Goal: Transaction & Acquisition: Purchase product/service

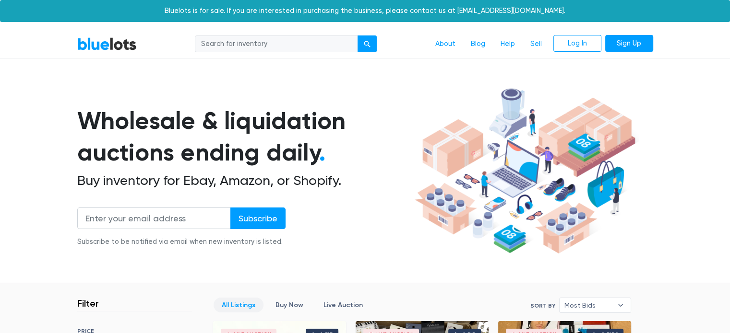
click at [683, 281] on section "Wholesale & liquidation auctions ending daily . Buy inventory for Ebay, Amazon,…" at bounding box center [365, 184] width 730 height 200
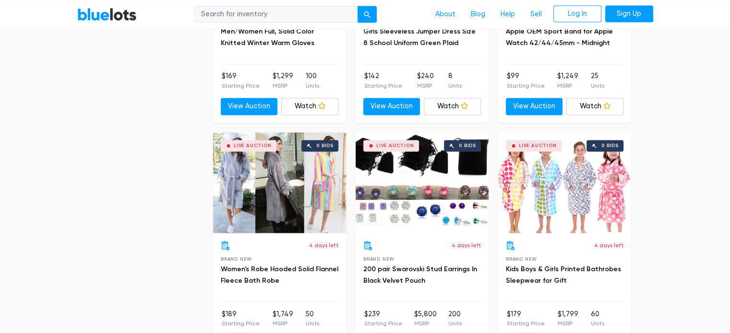
scroll to position [1663, 0]
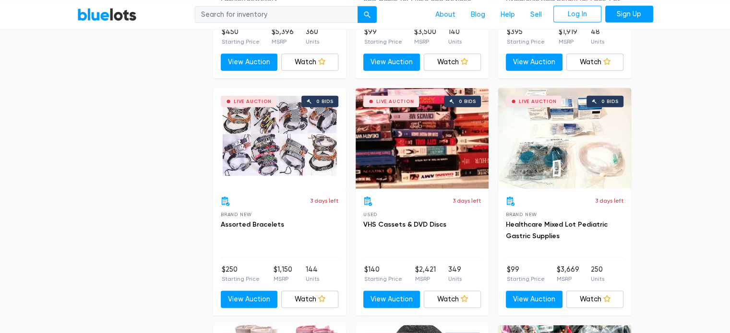
scroll to position [2622, 0]
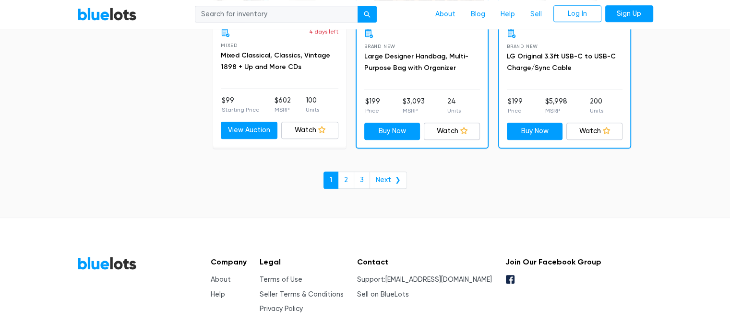
scroll to position [4247, 0]
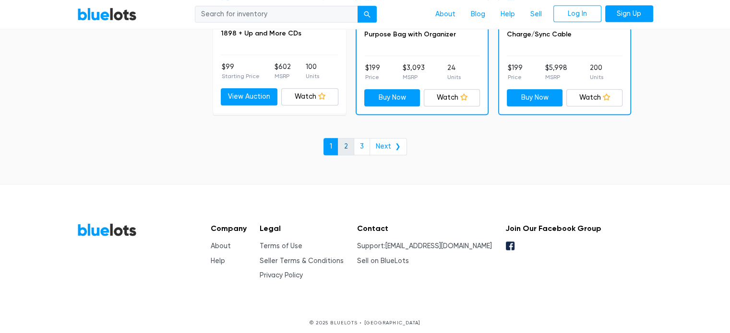
click at [349, 138] on link "2" at bounding box center [346, 146] width 16 height 17
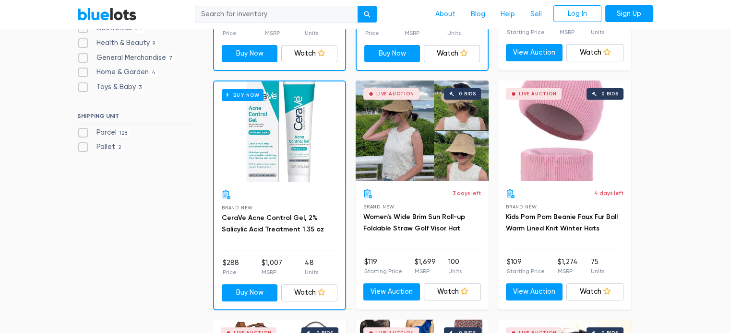
scroll to position [259, 0]
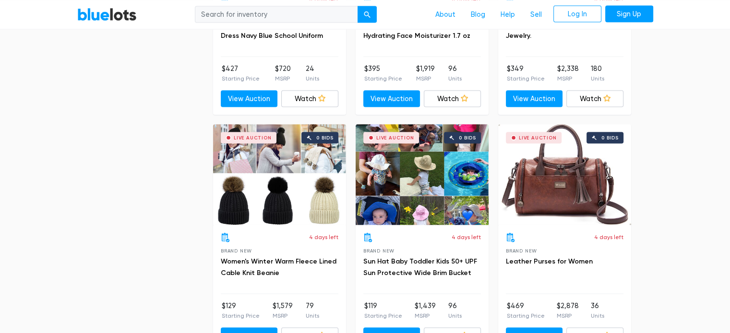
scroll to position [1893, 0]
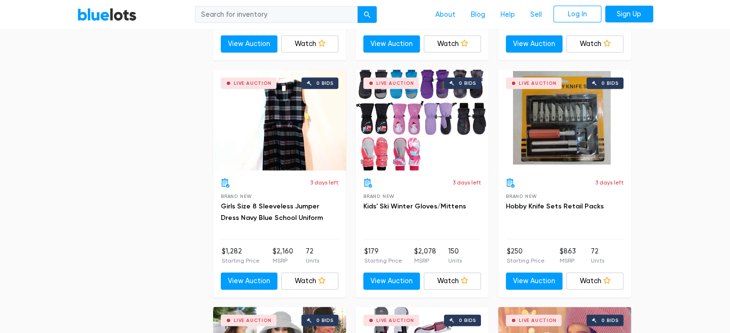
scroll to position [2403, 0]
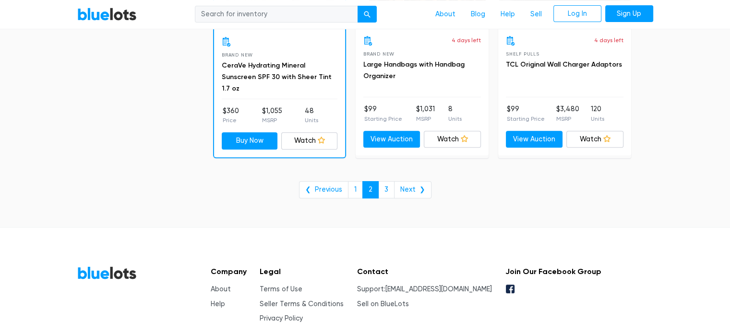
scroll to position [3979, 0]
click at [389, 188] on link "3" at bounding box center [386, 189] width 16 height 17
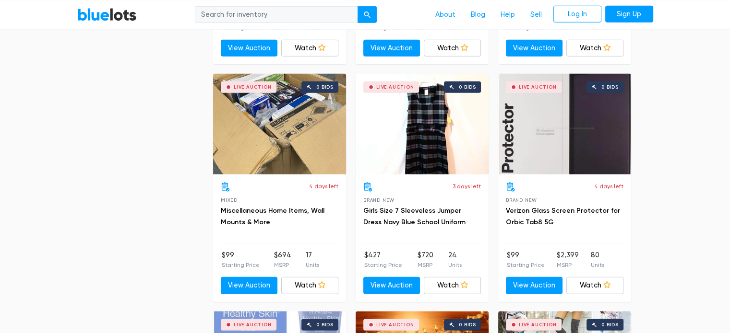
scroll to position [2650, 0]
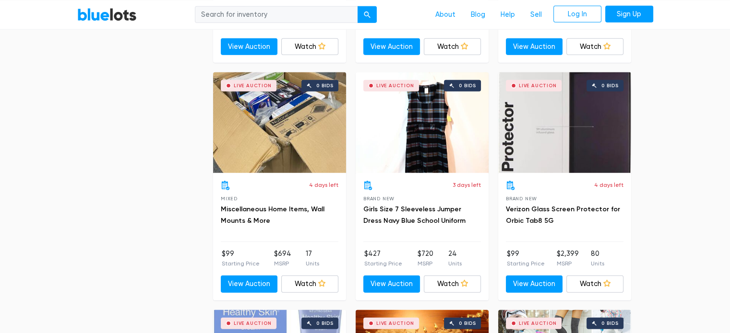
click at [292, 114] on div "Live Auction 0 bids" at bounding box center [279, 122] width 133 height 101
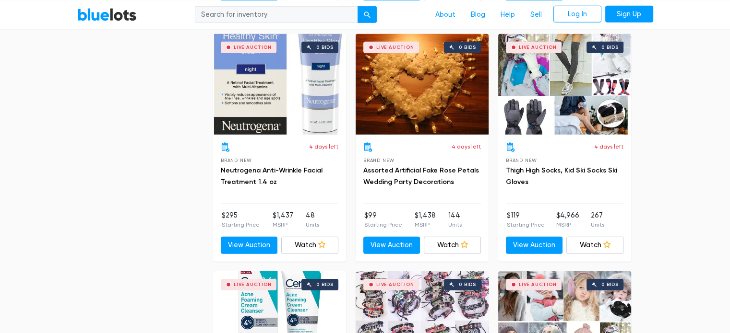
scroll to position [3178, 0]
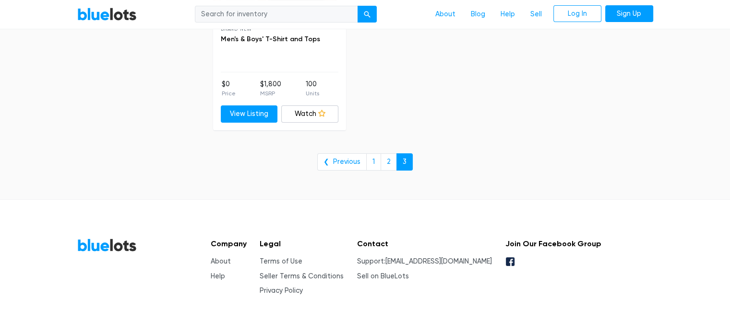
click at [679, 237] on footer "BlueLots Company About Help Legal Terms of Use Seller Terms & Conditions Privac…" at bounding box center [365, 278] width 730 height 157
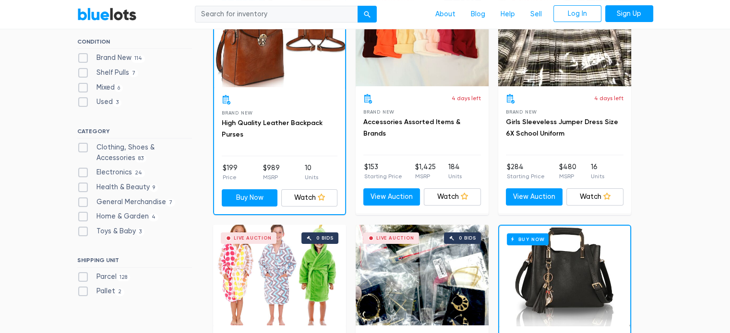
scroll to position [0, 0]
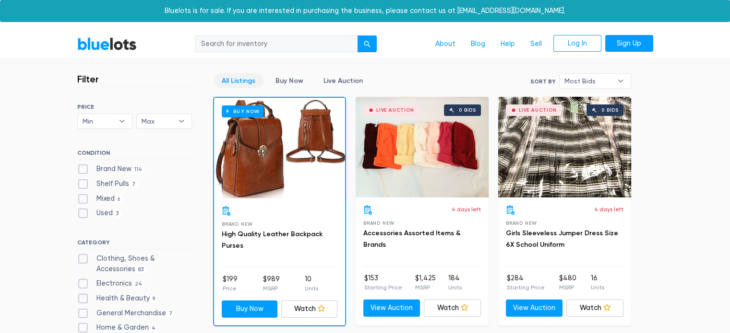
click at [83, 287] on label "Electronics 24" at bounding box center [111, 284] width 68 height 11
click at [83, 285] on input "Electronics 24" at bounding box center [80, 282] width 6 height 6
click at [83, 287] on label "Electronics 24" at bounding box center [111, 284] width 68 height 11
click at [83, 285] on input "Electronics 24" at bounding box center [80, 282] width 6 height 6
checkbox input "false"
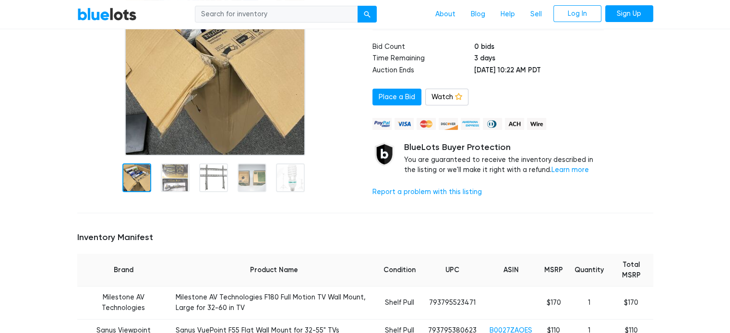
scroll to position [173, 0]
click at [261, 184] on div at bounding box center [217, 61] width 295 height 289
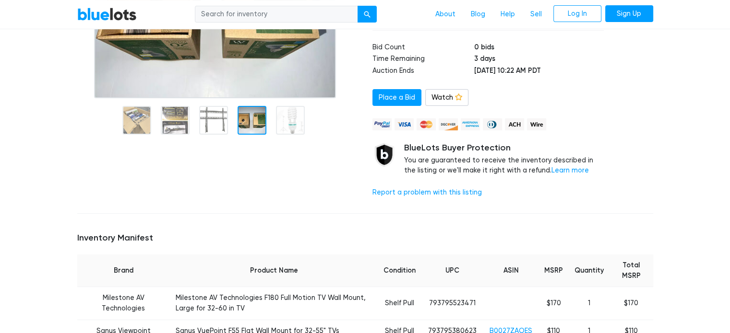
click at [300, 98] on img at bounding box center [215, 8] width 242 height 182
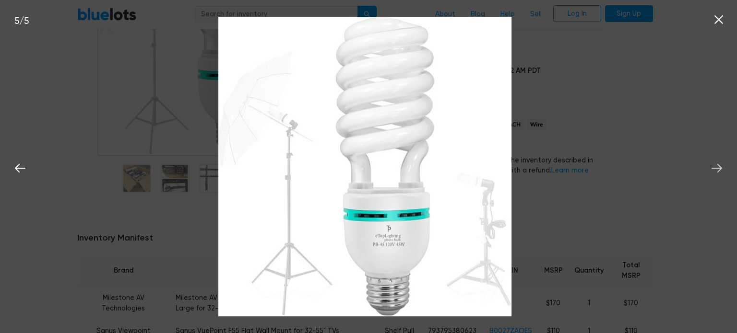
click at [720, 170] on icon at bounding box center [717, 168] width 11 height 9
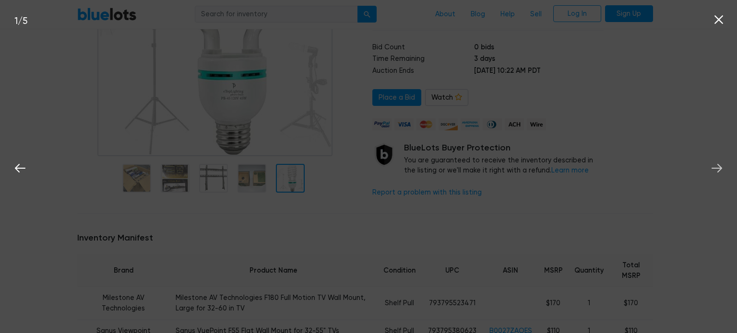
click at [717, 176] on button at bounding box center [716, 166] width 21 height 21
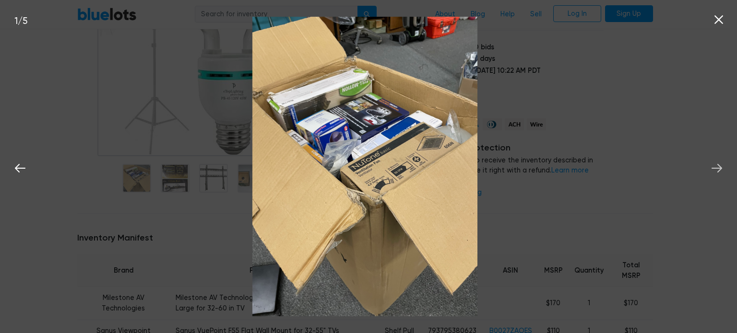
click at [718, 175] on icon at bounding box center [717, 168] width 14 height 14
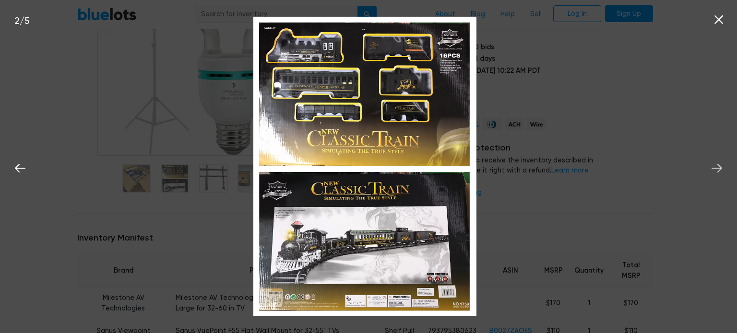
click at [719, 175] on icon at bounding box center [717, 168] width 14 height 14
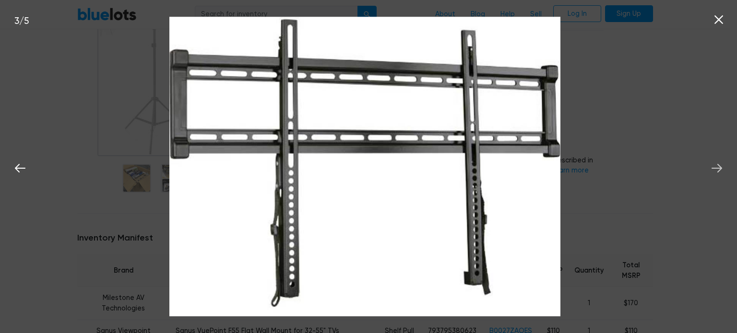
click at [723, 175] on icon at bounding box center [717, 168] width 14 height 14
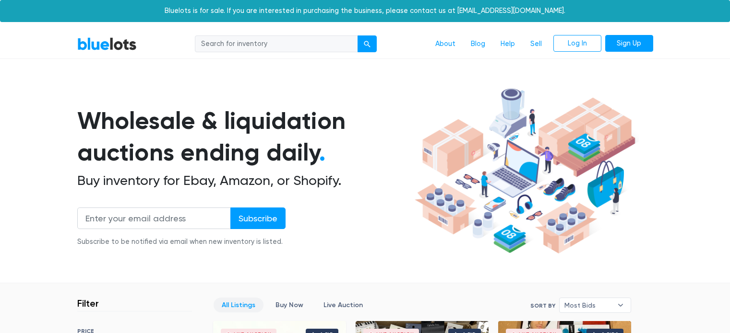
scroll to position [258, 0]
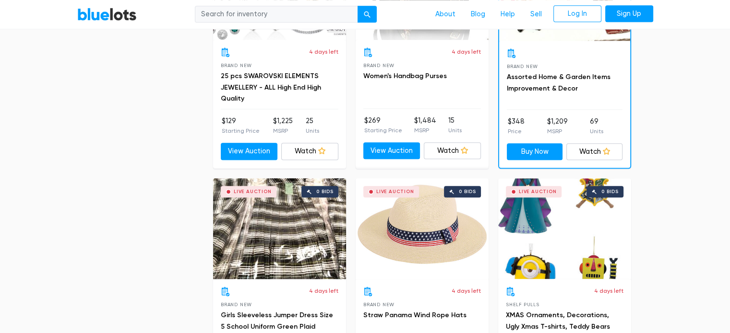
scroll to position [1100, 0]
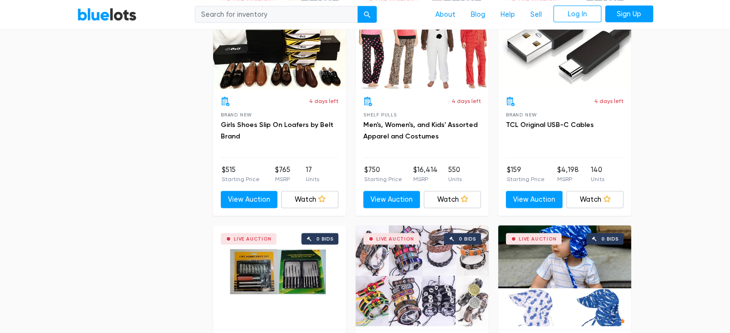
scroll to position [2164, 0]
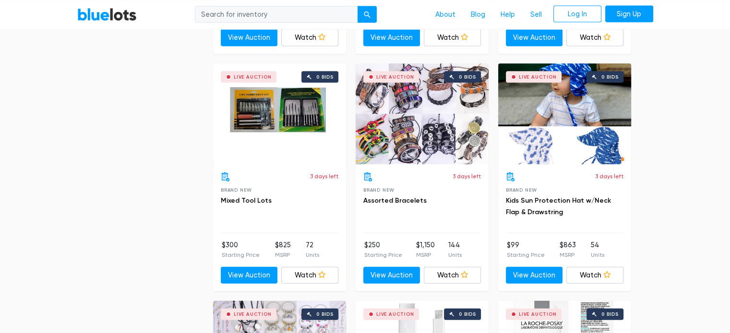
click at [702, 282] on section "Filter Filter & Sort SORT BY Most Bids Ending Soonest Newly Listed Lowest Price…" at bounding box center [365, 193] width 730 height 4148
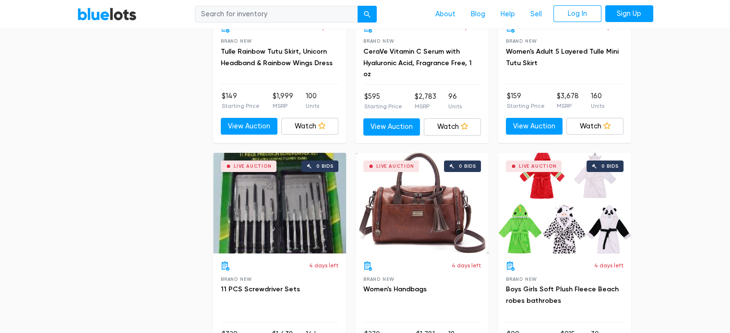
scroll to position [3251, 0]
